Goal: Check status: Check status

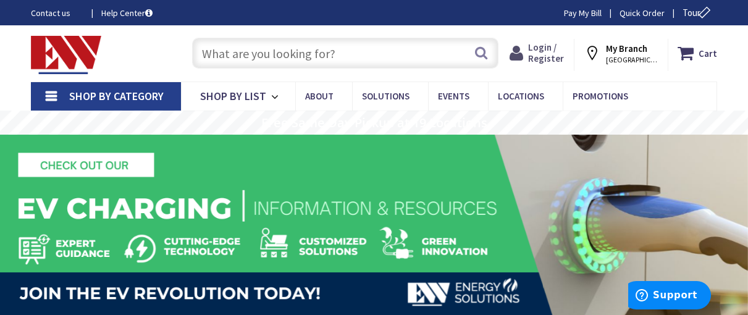
click at [545, 51] on span "Login / Register" at bounding box center [546, 52] width 36 height 23
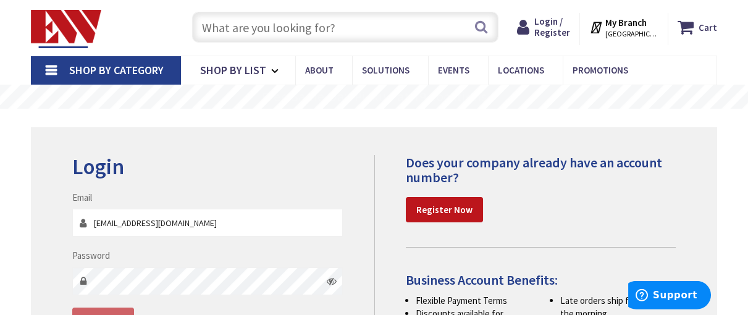
scroll to position [87, 0]
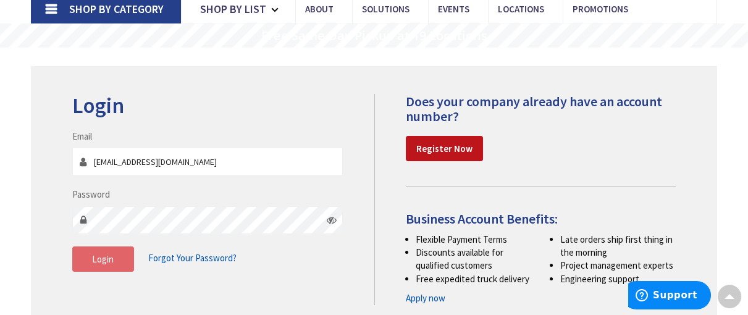
type input "info@nuzzoelectric.com"
click at [114, 258] on button "Login" at bounding box center [103, 260] width 62 height 26
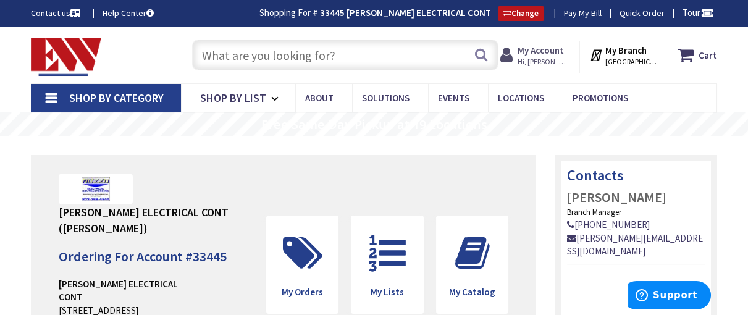
click at [544, 53] on strong "My Account" at bounding box center [541, 50] width 46 height 12
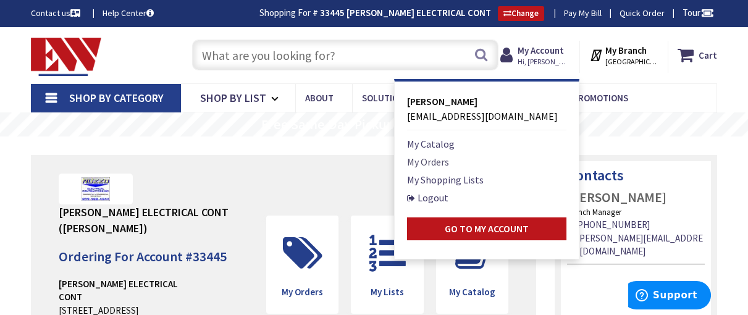
click at [444, 156] on link "My Orders" at bounding box center [428, 162] width 42 height 15
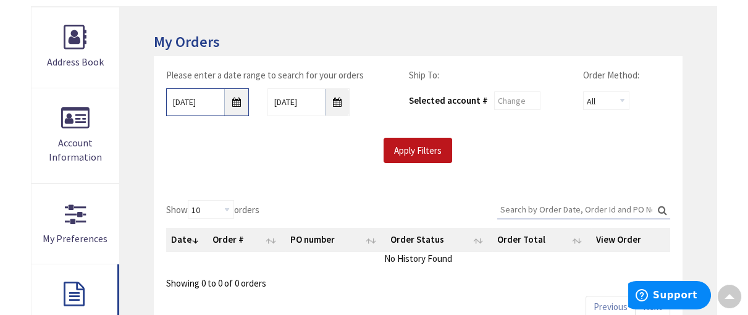
click at [235, 101] on input "9/3/2025" at bounding box center [207, 102] width 83 height 28
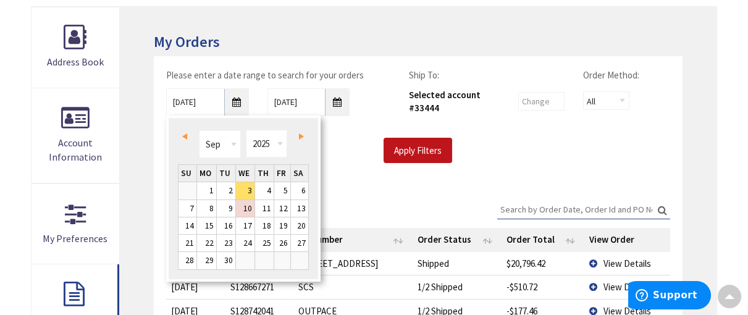
click at [184, 137] on span "Prev" at bounding box center [184, 136] width 5 height 6
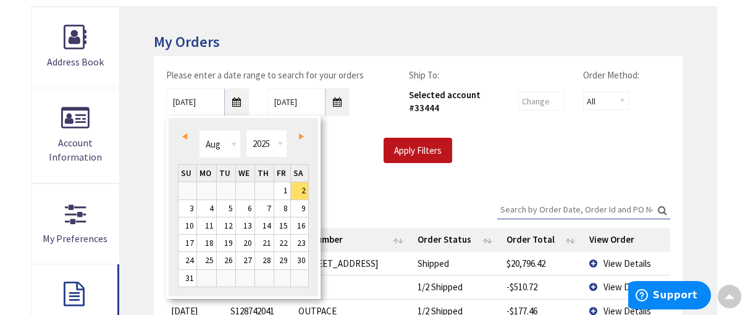
click at [184, 137] on span "Prev" at bounding box center [184, 136] width 5 height 6
type input "07/01/2025"
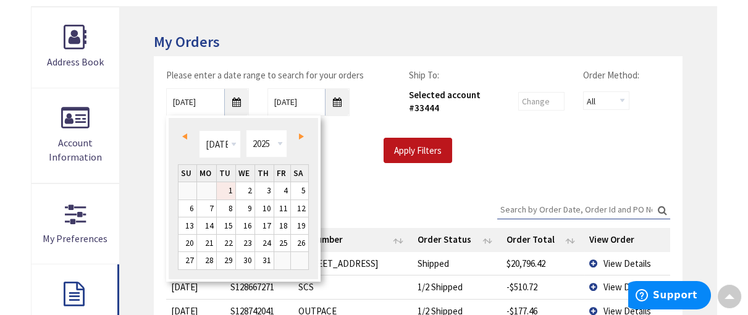
click at [231, 191] on link "1" at bounding box center [226, 190] width 19 height 17
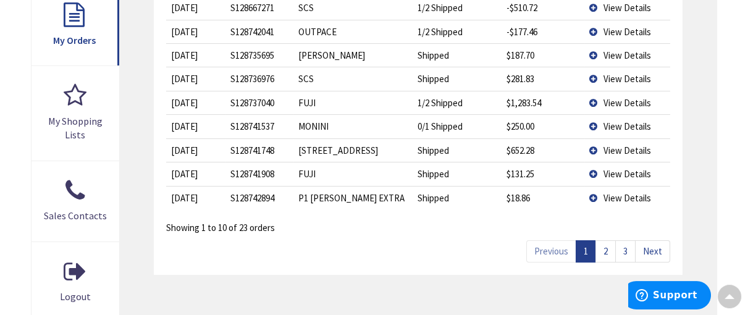
scroll to position [462, 0]
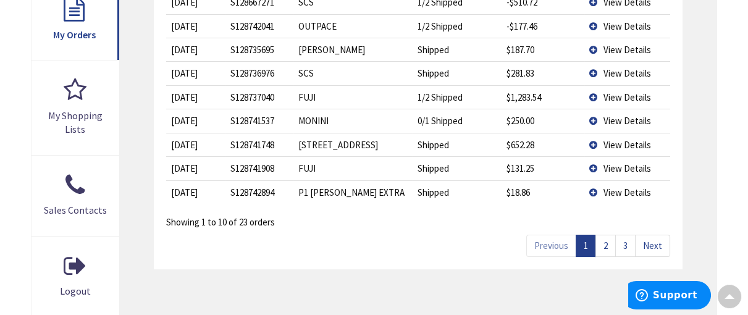
click at [608, 247] on link "2" at bounding box center [606, 246] width 20 height 22
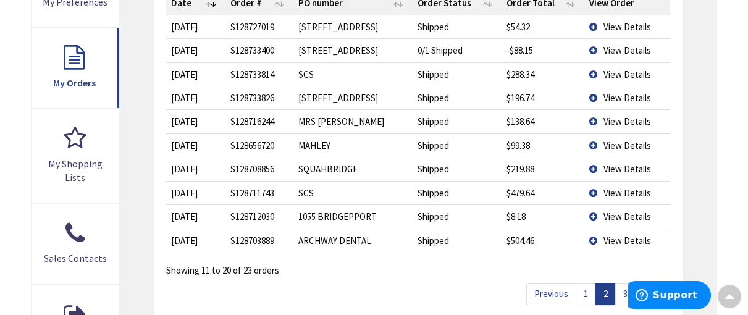
scroll to position [506, 0]
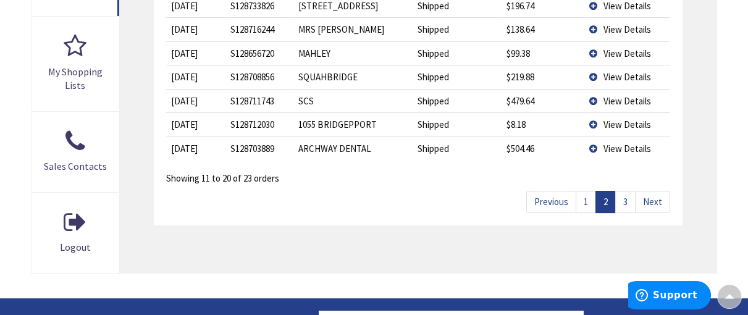
click at [624, 196] on link "3" at bounding box center [626, 202] width 20 height 22
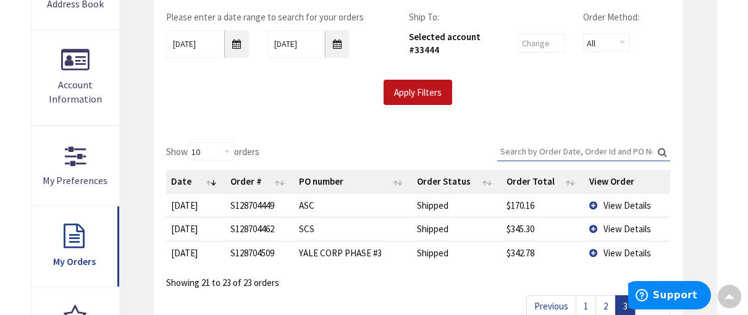
scroll to position [177, 0]
